Goal: Information Seeking & Learning: Learn about a topic

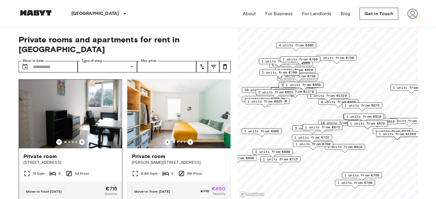
click at [81, 139] on icon "Previous image" at bounding box center [82, 142] width 6 height 6
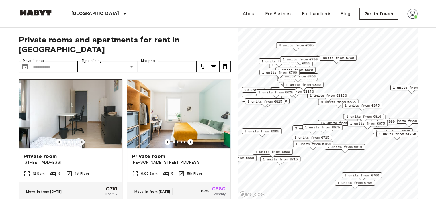
click at [81, 139] on icon "Previous image" at bounding box center [82, 142] width 6 height 6
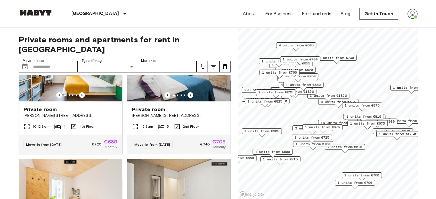
scroll to position [287, 0]
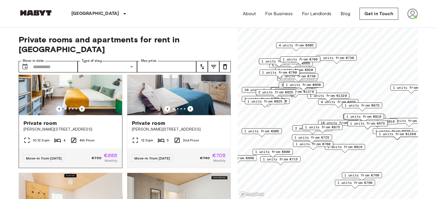
click at [82, 127] on span "[PERSON_NAME][STREET_ADDRESS]" at bounding box center [71, 130] width 94 height 6
click at [48, 127] on span "[PERSON_NAME][STREET_ADDRESS]" at bounding box center [71, 130] width 94 height 6
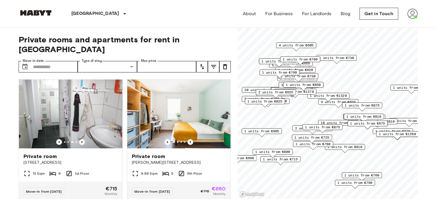
scroll to position [115, 0]
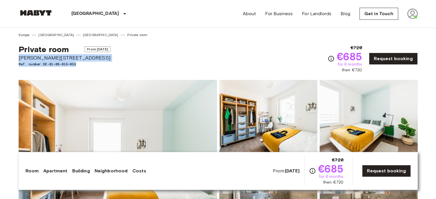
drag, startPoint x: 80, startPoint y: 64, endPoint x: 9, endPoint y: 59, distance: 71.0
copy div "Klara-Franke-Straße 20 Ref. number DE-01-08-019-03Q"
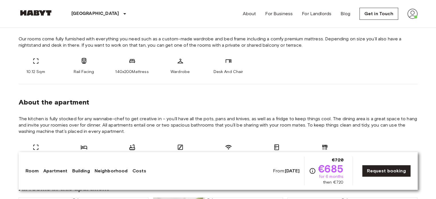
scroll to position [230, 0]
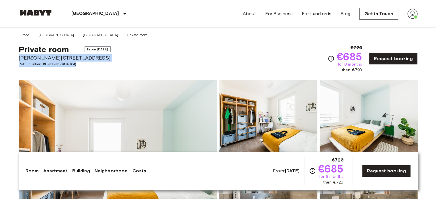
drag, startPoint x: 82, startPoint y: 66, endPoint x: 10, endPoint y: 57, distance: 72.2
copy div "Klara-Franke-Straße 20 Ref. number DE-01-08-019-03Q"
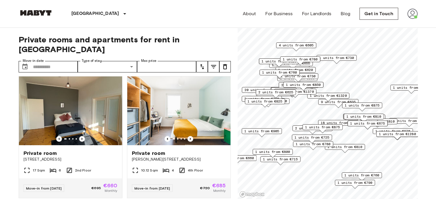
scroll to position [143, 0]
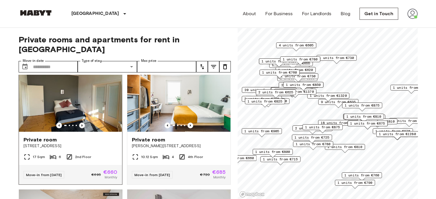
click at [79, 123] on icon "Previous image" at bounding box center [82, 126] width 6 height 6
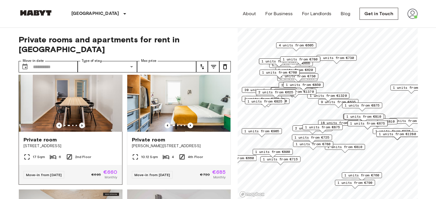
click at [79, 123] on icon "Previous image" at bounding box center [82, 126] width 6 height 6
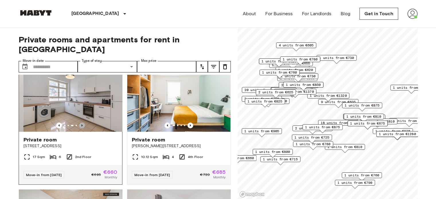
click at [79, 123] on icon "Previous image" at bounding box center [82, 126] width 6 height 6
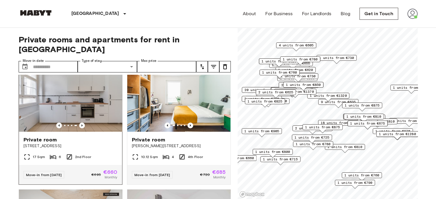
click at [47, 137] on span "Private room" at bounding box center [41, 140] width 34 height 7
click at [188, 123] on icon "Previous image" at bounding box center [191, 126] width 6 height 6
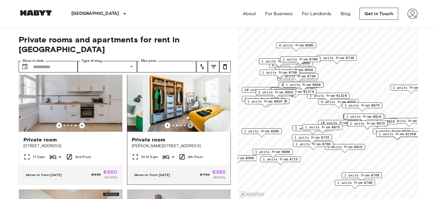
click at [188, 123] on icon "Previous image" at bounding box center [191, 126] width 6 height 6
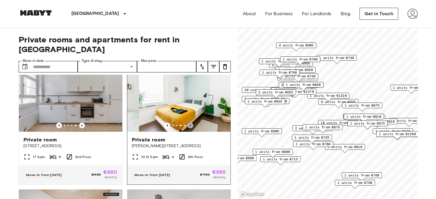
click at [188, 123] on icon "Previous image" at bounding box center [191, 126] width 6 height 6
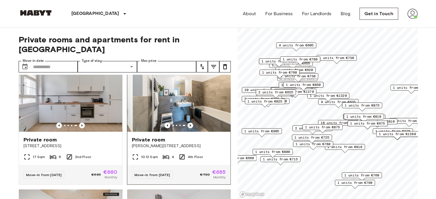
click at [188, 123] on icon "Previous image" at bounding box center [191, 126] width 6 height 6
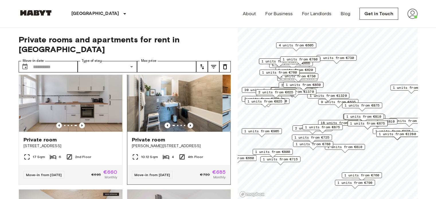
click at [188, 123] on icon "Previous image" at bounding box center [191, 126] width 6 height 6
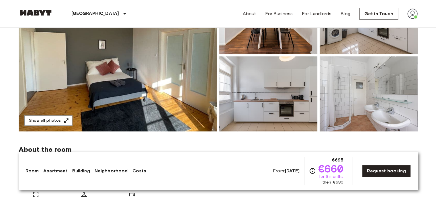
scroll to position [29, 0]
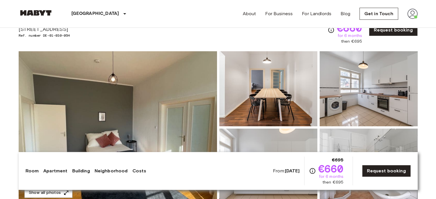
click at [180, 72] on img at bounding box center [118, 127] width 199 height 153
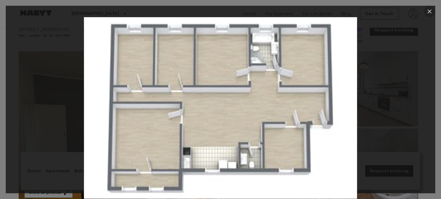
click at [429, 11] on icon "button" at bounding box center [429, 11] width 4 height 4
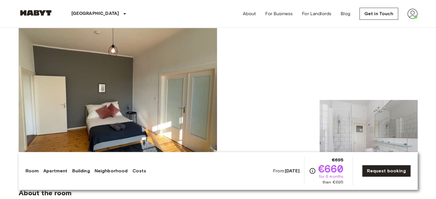
scroll to position [0, 0]
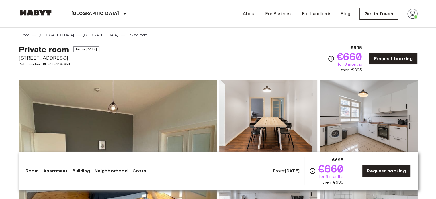
click at [22, 57] on span "[STREET_ADDRESS]" at bounding box center [59, 57] width 81 height 7
copy span "[STREET_ADDRESS]"
